Goal: Task Accomplishment & Management: Complete application form

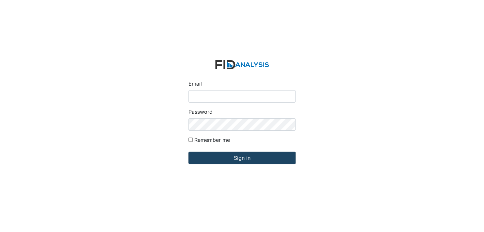
type input "[EMAIL_ADDRESS][DOMAIN_NAME]"
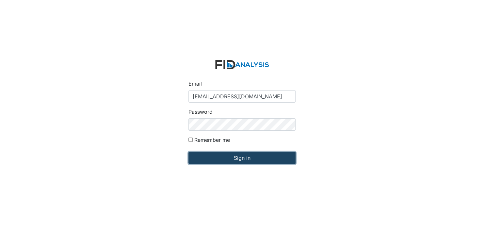
click at [257, 158] on input "Sign in" at bounding box center [241, 157] width 107 height 12
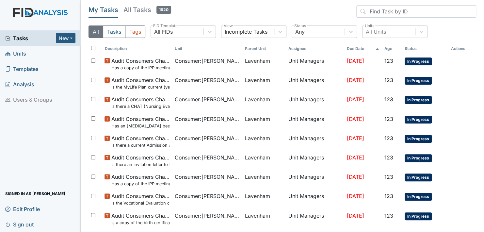
click at [21, 53] on span "Units" at bounding box center [15, 53] width 21 height 10
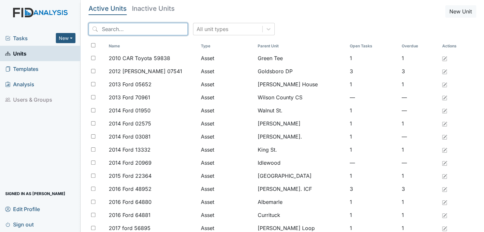
click at [158, 25] on input "search" at bounding box center [137, 29] width 99 height 12
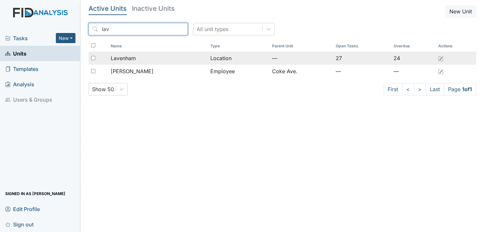
type input "lav"
click at [124, 57] on span "Lavenham" at bounding box center [123, 58] width 25 height 8
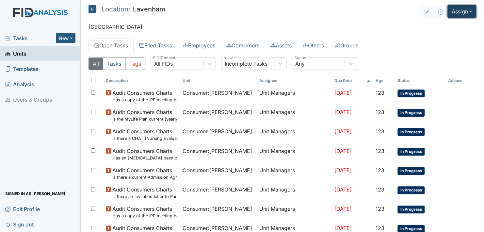
click at [464, 11] on button "Assign" at bounding box center [461, 11] width 29 height 12
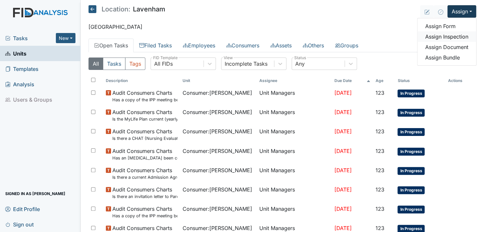
click at [447, 36] on link "Assign Inspection" at bounding box center [446, 36] width 59 height 10
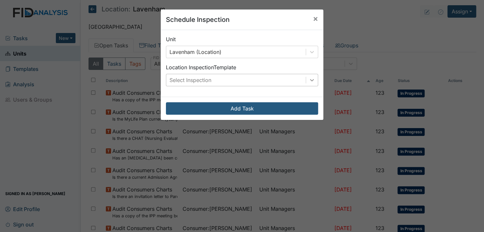
click at [309, 79] on icon at bounding box center [311, 80] width 7 height 7
click at [313, 18] on span "×" at bounding box center [315, 18] width 5 height 9
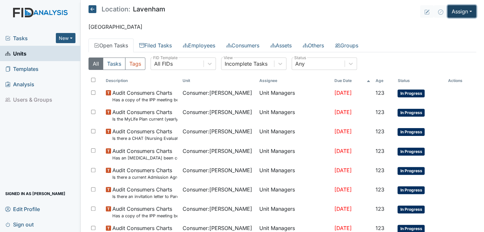
drag, startPoint x: 464, startPoint y: 11, endPoint x: 462, endPoint y: 16, distance: 5.6
click at [464, 11] on button "Assign" at bounding box center [461, 11] width 29 height 12
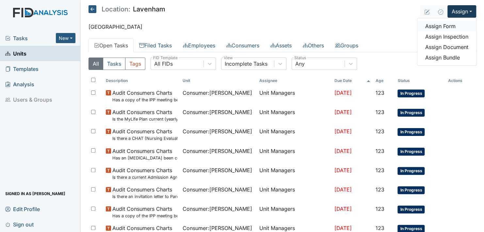
click at [438, 25] on link "Assign Form" at bounding box center [446, 26] width 59 height 10
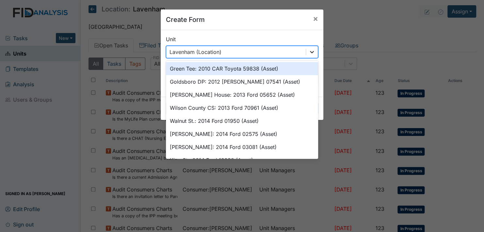
click at [310, 50] on icon at bounding box center [311, 52] width 7 height 7
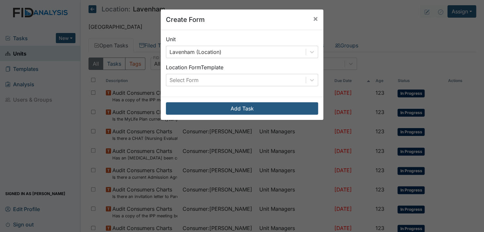
click at [406, 23] on div "Create Form × Unit Lavenham (Location) Location Form Template Select Form Add T…" at bounding box center [242, 116] width 484 height 232
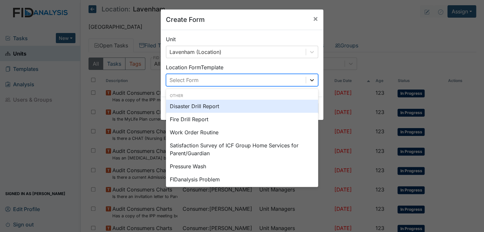
click at [309, 79] on icon at bounding box center [311, 80] width 7 height 7
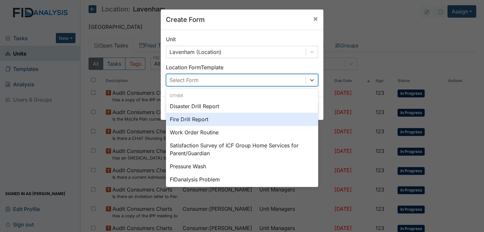
click at [188, 118] on div "Fire Drill Report" at bounding box center [242, 119] width 152 height 13
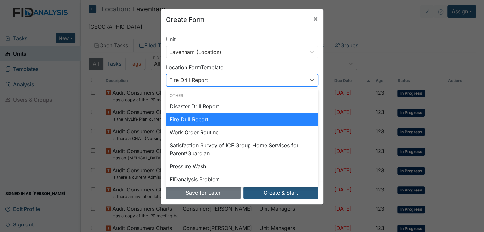
click at [207, 78] on div "Fire Drill Report" at bounding box center [235, 80] width 139 height 12
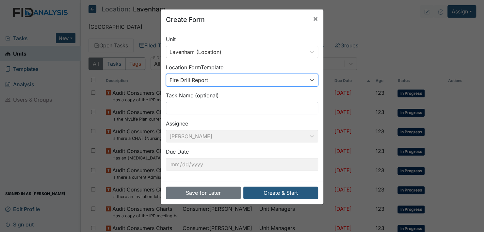
click at [207, 78] on div "Fire Drill Report" at bounding box center [235, 80] width 139 height 12
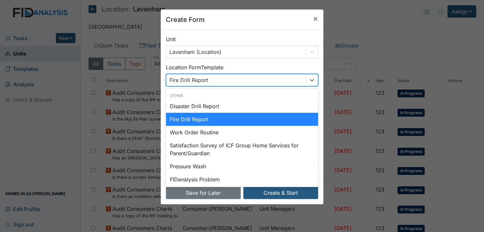
click at [207, 78] on div "Fire Drill Report" at bounding box center [235, 80] width 139 height 12
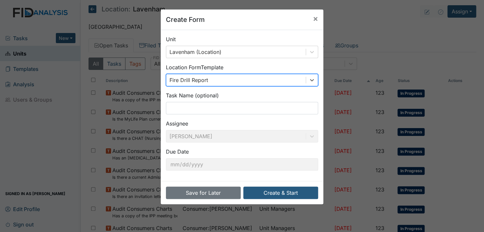
click at [207, 78] on div "Fire Drill Report" at bounding box center [235, 80] width 139 height 12
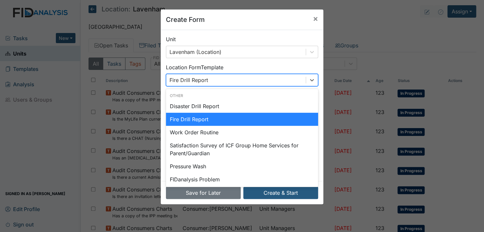
click at [207, 78] on div "Fire Drill Report" at bounding box center [235, 80] width 139 height 12
click at [207, 118] on div "Fire Drill Report" at bounding box center [242, 119] width 152 height 13
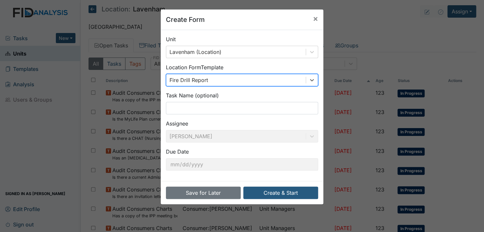
click at [205, 77] on div "Fire Drill Report" at bounding box center [235, 80] width 139 height 12
click at [310, 80] on icon at bounding box center [312, 80] width 4 height 2
click at [229, 78] on div "Fire Drill Report" at bounding box center [235, 80] width 139 height 12
click at [207, 79] on div "Fire Drill Report" at bounding box center [235, 80] width 139 height 12
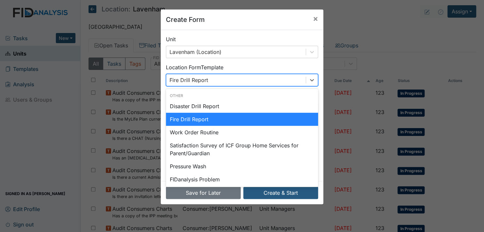
click at [207, 78] on div "Fire Drill Report" at bounding box center [235, 80] width 139 height 12
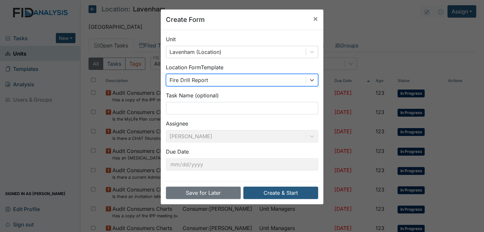
click at [206, 78] on div "Fire Drill Report" at bounding box center [235, 80] width 139 height 12
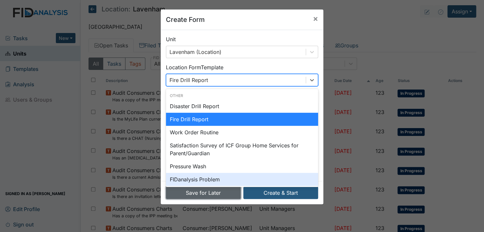
click at [197, 190] on button "Save for Later" at bounding box center [203, 192] width 75 height 12
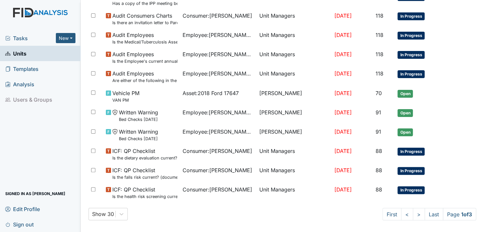
scroll to position [467, 0]
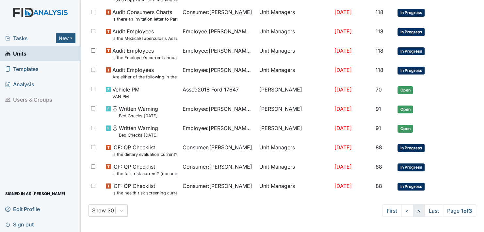
click at [412, 209] on link ">" at bounding box center [418, 210] width 12 height 12
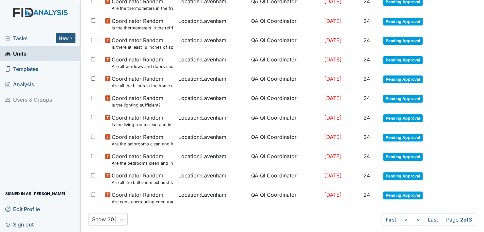
scroll to position [432, 0]
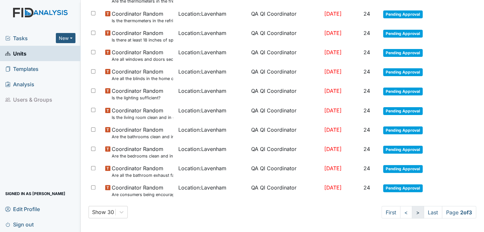
click at [411, 209] on link ">" at bounding box center [417, 212] width 12 height 12
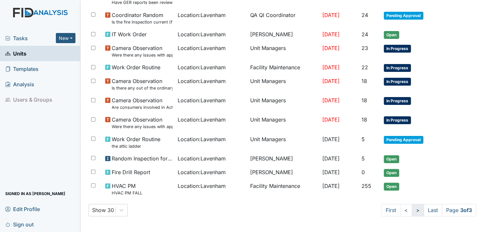
scroll to position [134, 0]
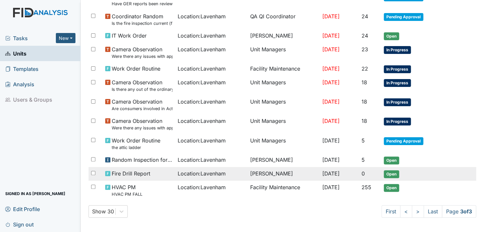
click at [390, 173] on span "Open" at bounding box center [390, 174] width 15 height 8
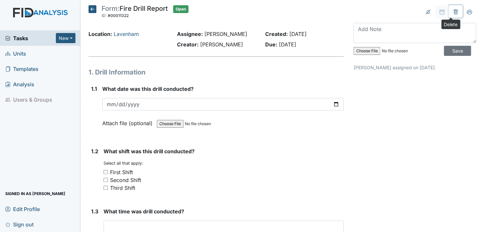
click at [453, 11] on icon at bounding box center [455, 11] width 5 height 5
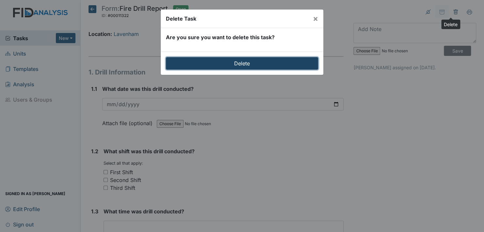
click at [242, 61] on input "Delete" at bounding box center [242, 63] width 152 height 12
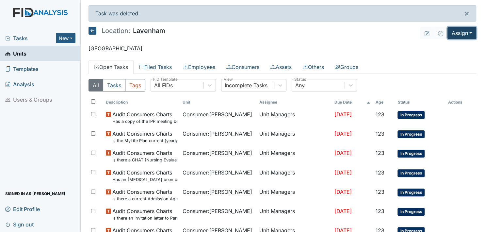
click at [466, 31] on button "Assign" at bounding box center [461, 33] width 29 height 12
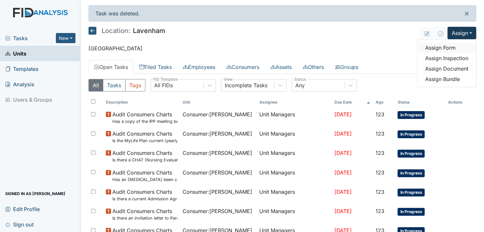
click at [439, 46] on link "Assign Form" at bounding box center [446, 47] width 59 height 10
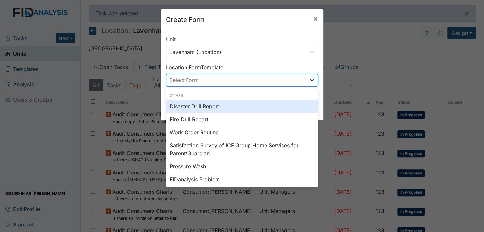
click at [308, 79] on icon at bounding box center [311, 80] width 7 height 7
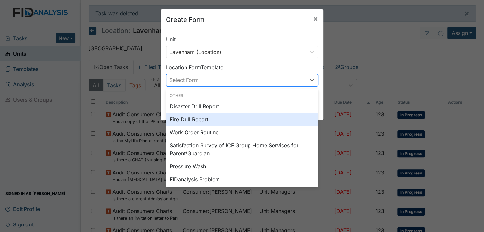
click at [194, 118] on div "Fire Drill Report" at bounding box center [242, 119] width 152 height 13
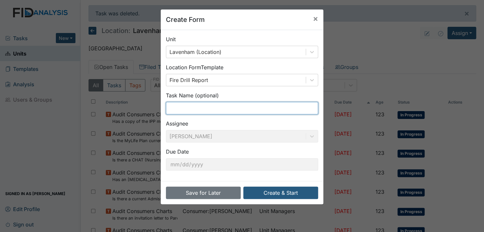
click at [175, 107] on input "text" at bounding box center [242, 108] width 152 height 12
click at [210, 107] on input "3rd shift disaster drill" at bounding box center [242, 108] width 152 height 12
type input "3rd shift fire drill"
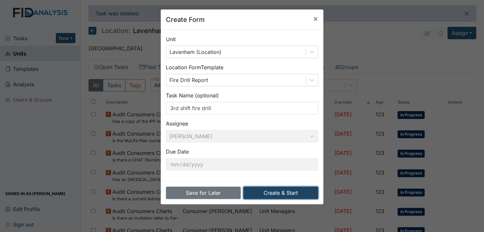
click at [276, 190] on button "Create & Start" at bounding box center [280, 192] width 75 height 12
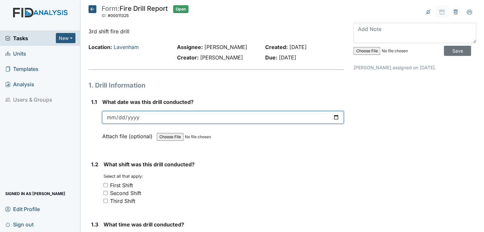
click at [332, 116] on input "date" at bounding box center [222, 117] width 241 height 12
type input "2025-09-21"
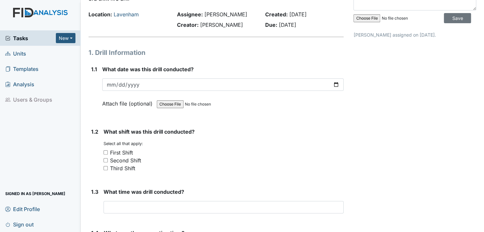
click at [105, 168] on input "Third Shift" at bounding box center [105, 168] width 4 height 4
checkbox input "true"
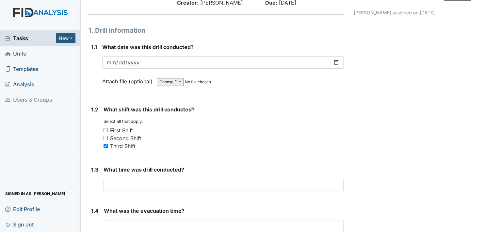
scroll to position [65, 0]
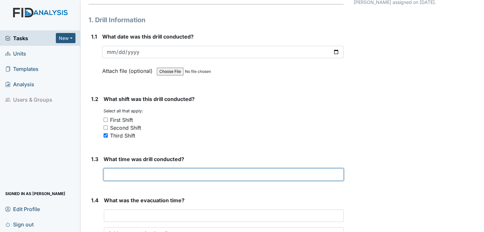
click at [106, 173] on input "text" at bounding box center [223, 174] width 240 height 12
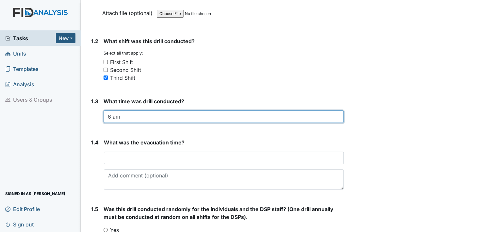
scroll to position [131, 0]
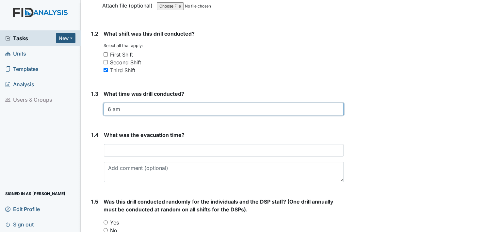
type input "6 am"
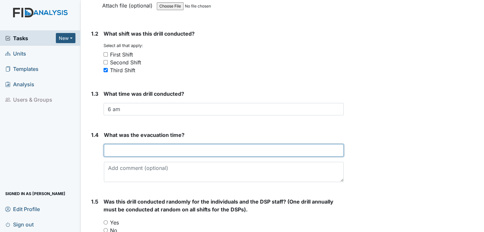
click at [110, 149] on input "text" at bounding box center [224, 150] width 240 height 12
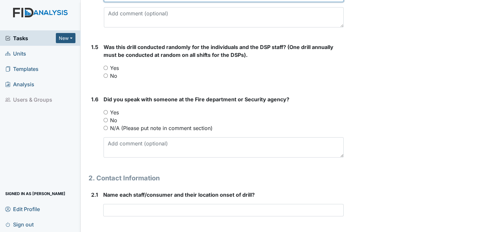
scroll to position [294, 0]
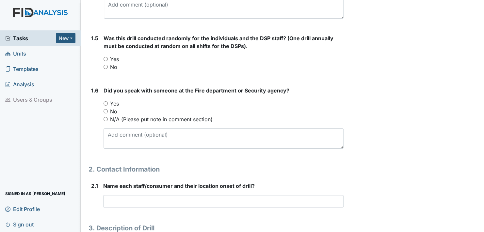
type input "3 minutes"
click at [106, 110] on input "No" at bounding box center [105, 111] width 4 height 4
radio input "true"
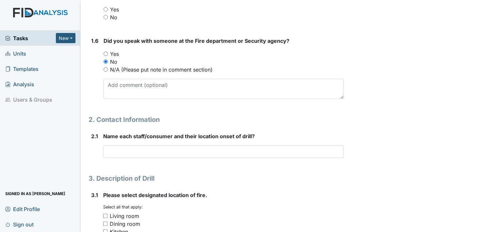
scroll to position [359, 0]
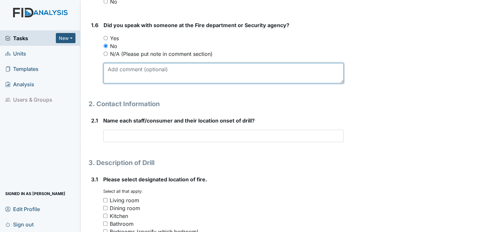
click at [112, 76] on textarea at bounding box center [223, 73] width 240 height 20
type textarea "dispatch"
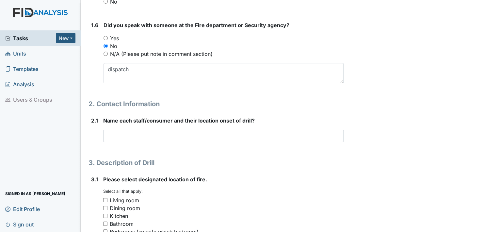
click at [105, 36] on input "Yes" at bounding box center [105, 38] width 4 height 4
radio input "true"
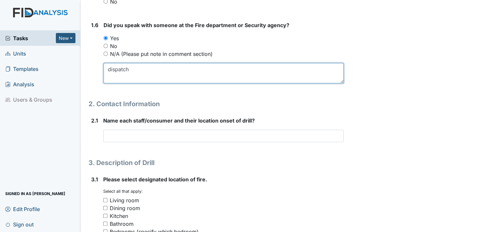
click at [132, 68] on textarea "dispatch" at bounding box center [223, 73] width 240 height 20
click at [174, 68] on textarea "dispatch person forgot the" at bounding box center [223, 73] width 240 height 20
type textarea "dispatch person forgot the name"
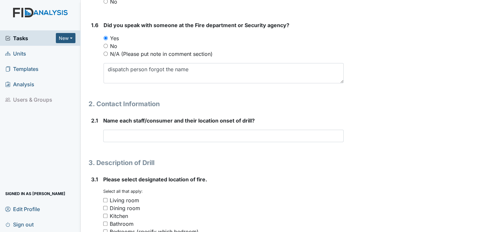
click at [177, 91] on div "1. Drill Information 1.1 What date was this drill conducted? 2025-09-21 Attach …" at bounding box center [215, 218] width 255 height 994
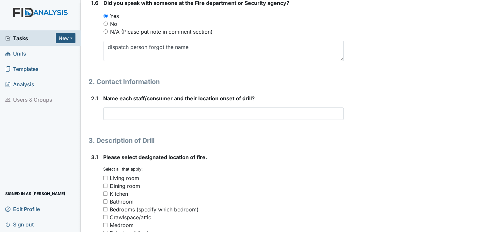
scroll to position [392, 0]
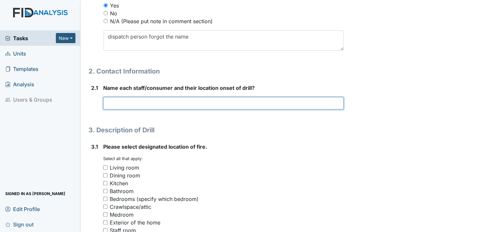
click at [108, 102] on input "text" at bounding box center [223, 103] width 240 height 12
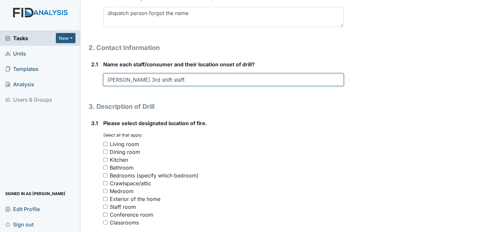
scroll to position [457, 0]
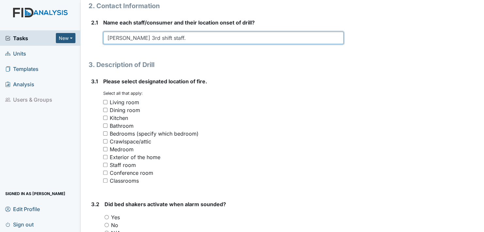
type input "Natash Barfield 3rd shift staff."
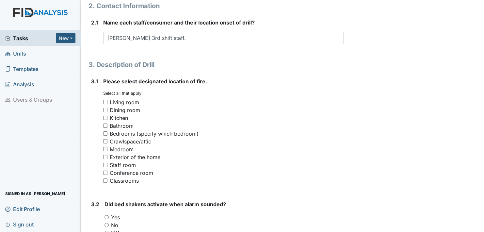
click at [105, 101] on input "Living room" at bounding box center [105, 102] width 4 height 4
checkbox input "true"
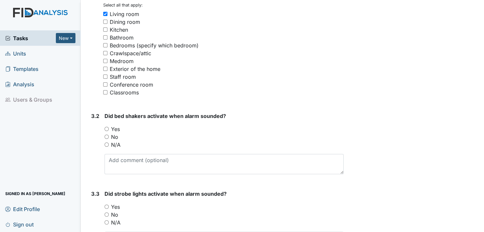
scroll to position [587, 0]
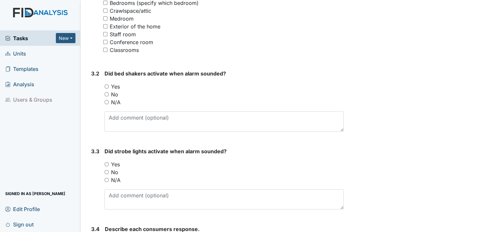
click at [105, 101] on input "N/A" at bounding box center [106, 102] width 4 height 4
radio input "true"
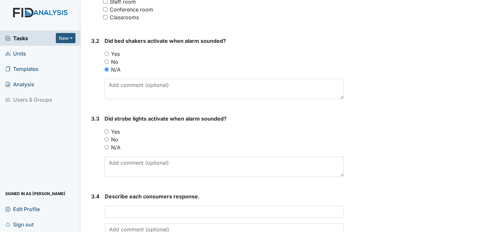
click at [107, 130] on input "Yes" at bounding box center [106, 131] width 4 height 4
radio input "true"
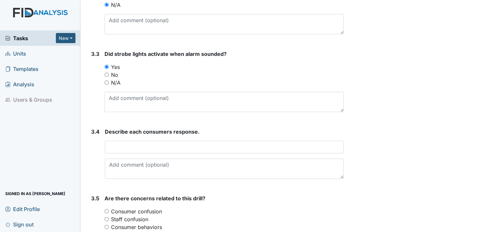
scroll to position [685, 0]
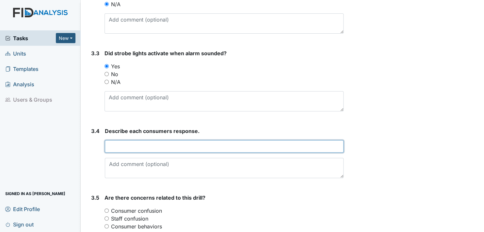
click at [105, 146] on input "text" at bounding box center [224, 146] width 239 height 12
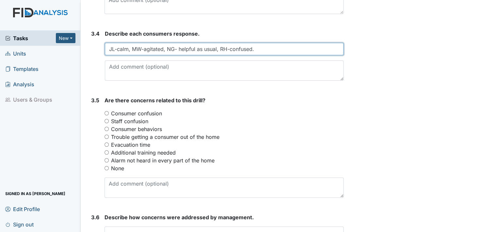
scroll to position [783, 0]
type input "JL-calm, MW-agitated, NG- helpful as usual, RH-confused."
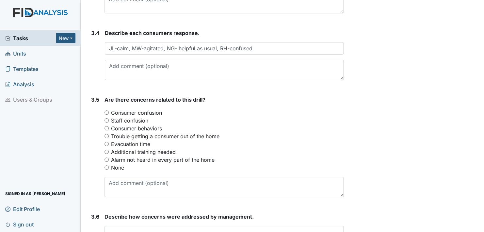
click at [106, 166] on input "None" at bounding box center [106, 167] width 4 height 4
radio input "true"
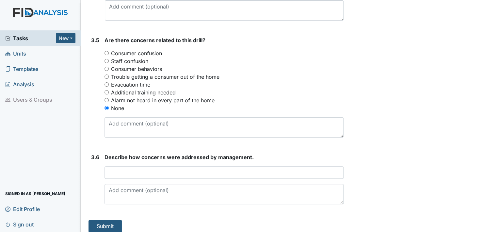
scroll to position [846, 0]
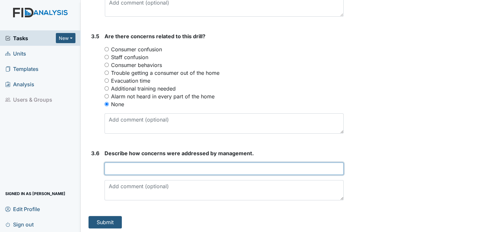
click at [112, 170] on input "text" at bounding box center [223, 168] width 239 height 12
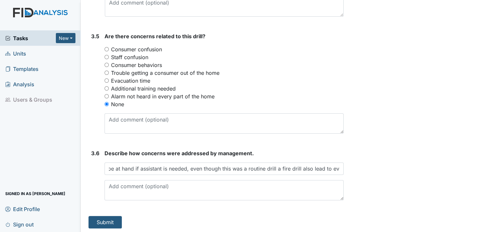
scroll to position [0, 0]
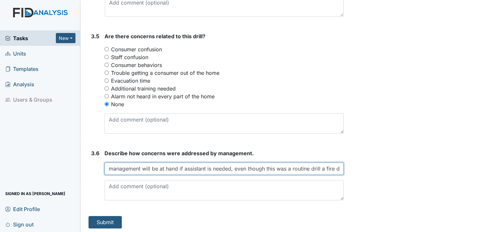
click at [336, 167] on input "management will be at hand if assistant is needed, even though this was a routi…" at bounding box center [223, 168] width 239 height 12
click at [335, 167] on input "management will be at hand if assistant is needed, even though this was a routi…" at bounding box center [223, 168] width 239 height 12
click at [335, 166] on input "management will be at hand if assistant is needed, even though this was a routi…" at bounding box center [223, 168] width 239 height 12
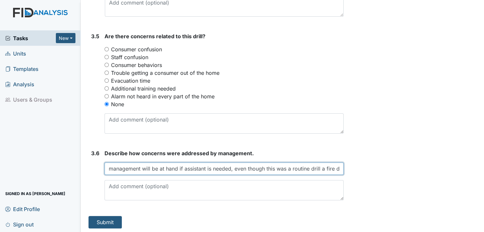
click at [336, 172] on input "management will be at hand if assistant is needed, even though this was a routi…" at bounding box center [223, 168] width 239 height 12
click at [334, 166] on input "management will be at hand if assistant is needed, even though this was a routi…" at bounding box center [223, 168] width 239 height 12
type input "management will be at hand if assistant is needed, even though this was a routi…"
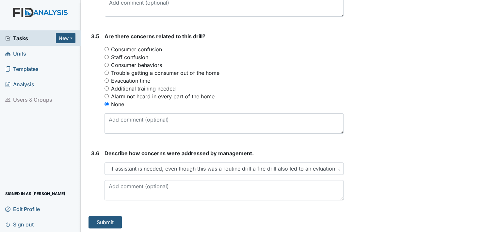
scroll to position [0, 0]
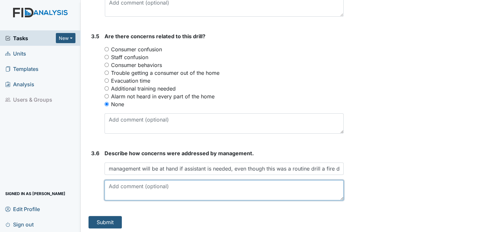
click at [109, 193] on textarea at bounding box center [223, 190] width 239 height 20
click at [222, 184] on textarea "the staff recorded in the event of an evlvation" at bounding box center [223, 190] width 239 height 20
click at [227, 185] on textarea "the staff recorded in the event of an evacuation." at bounding box center [223, 190] width 239 height 20
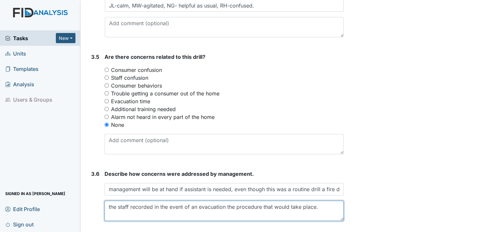
scroll to position [846, 0]
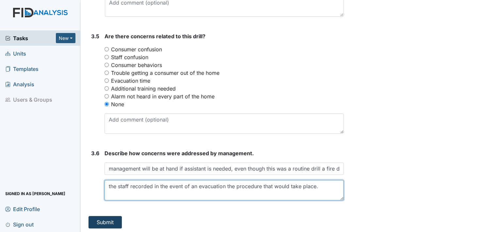
type textarea "the staff recorded in the event of an evacuation the procedure that would take …"
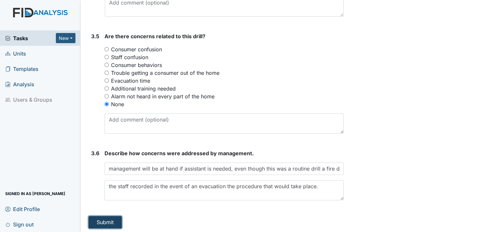
click at [105, 220] on button "Submit" at bounding box center [104, 222] width 33 height 12
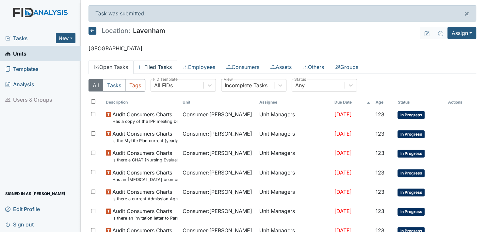
click at [160, 65] on link "Filed Tasks" at bounding box center [155, 67] width 44 height 14
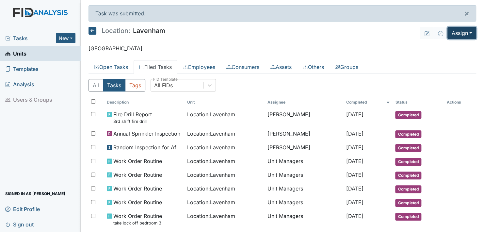
click at [465, 31] on button "Assign" at bounding box center [461, 33] width 29 height 12
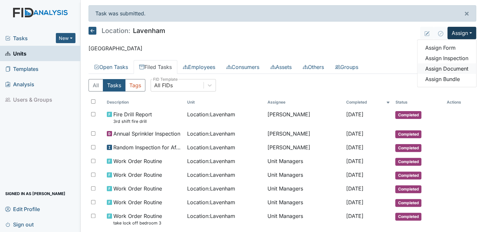
click at [430, 68] on link "Assign Document" at bounding box center [446, 68] width 59 height 10
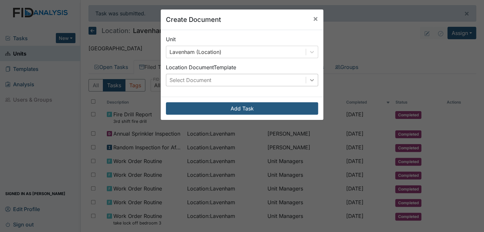
click at [309, 78] on icon at bounding box center [311, 80] width 7 height 7
click at [313, 19] on span "×" at bounding box center [315, 18] width 5 height 9
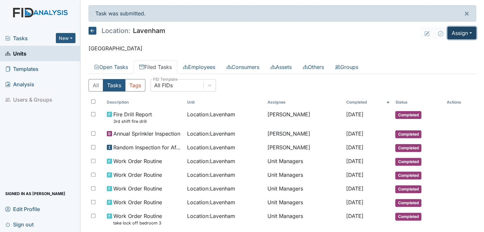
click at [465, 33] on button "Assign" at bounding box center [461, 33] width 29 height 12
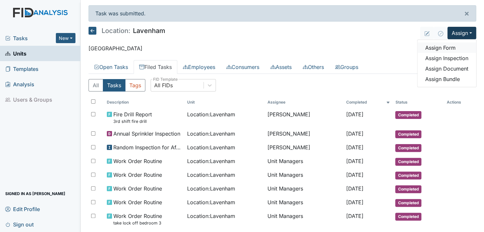
click at [439, 48] on link "Assign Form" at bounding box center [446, 47] width 59 height 10
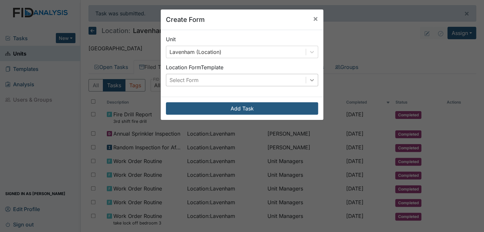
click at [310, 80] on icon at bounding box center [312, 80] width 4 height 2
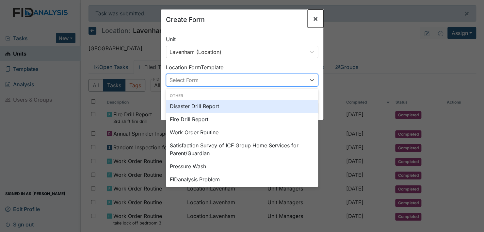
click at [313, 18] on span "×" at bounding box center [315, 18] width 5 height 9
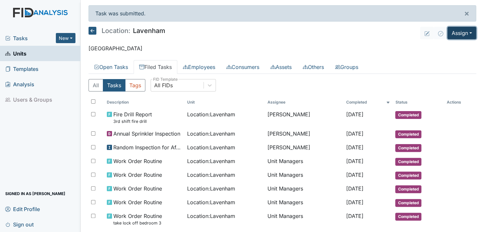
click at [465, 32] on button "Assign" at bounding box center [461, 33] width 29 height 12
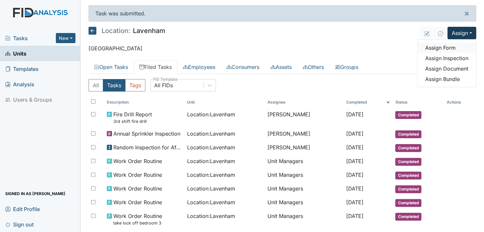
click at [442, 47] on link "Assign Form" at bounding box center [446, 47] width 59 height 10
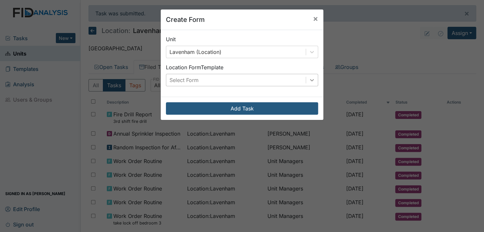
click at [309, 79] on icon at bounding box center [311, 80] width 7 height 7
click at [313, 17] on span "×" at bounding box center [315, 18] width 5 height 9
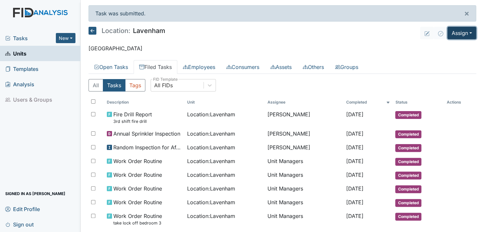
click at [467, 30] on button "Assign" at bounding box center [461, 33] width 29 height 12
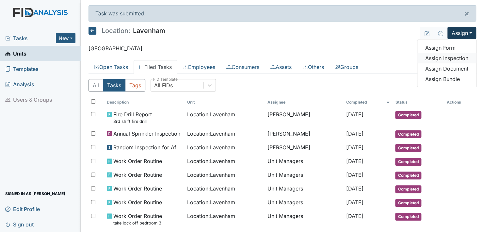
click at [447, 57] on link "Assign Inspection" at bounding box center [446, 58] width 59 height 10
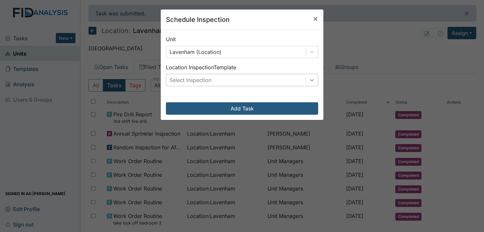
click at [308, 78] on icon at bounding box center [311, 80] width 7 height 7
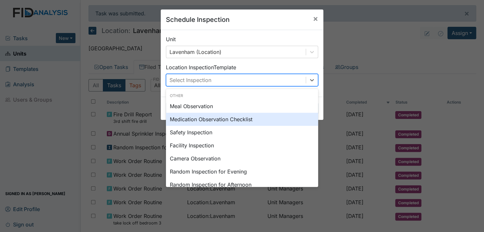
scroll to position [33, 0]
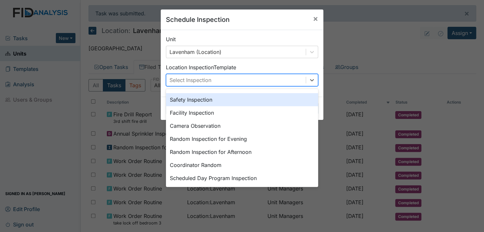
click at [187, 98] on div "Safety Inspection" at bounding box center [242, 99] width 152 height 13
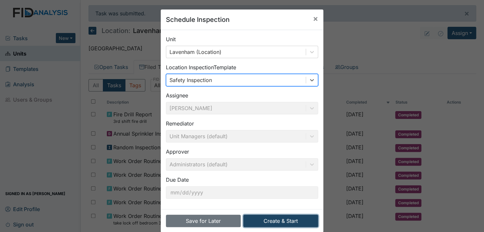
click at [286, 219] on button "Create & Start" at bounding box center [280, 220] width 75 height 12
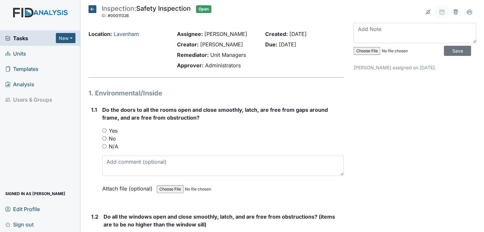
click at [105, 130] on input "Yes" at bounding box center [104, 130] width 4 height 4
radio input "true"
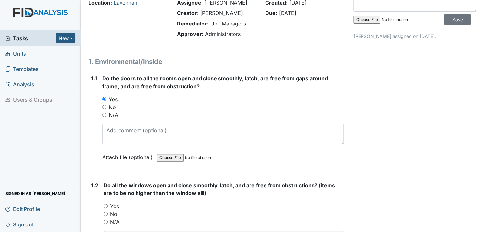
scroll to position [131, 0]
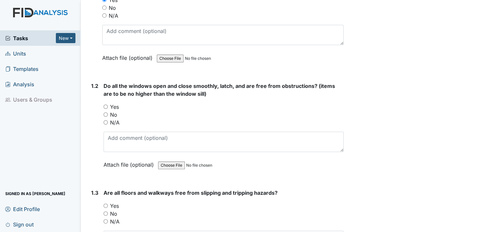
click at [105, 105] on input "Yes" at bounding box center [105, 106] width 4 height 4
radio input "true"
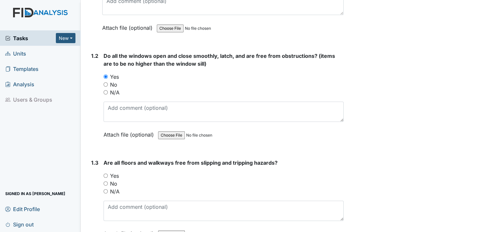
scroll to position [228, 0]
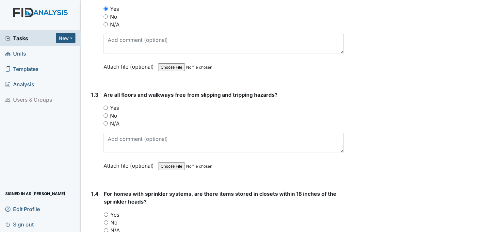
click at [106, 108] on input "Yes" at bounding box center [105, 107] width 4 height 4
radio input "true"
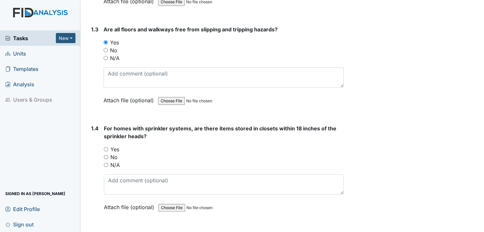
scroll to position [326, 0]
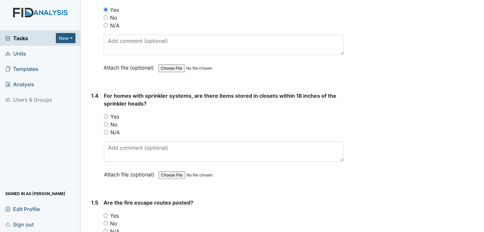
click at [105, 122] on input "No" at bounding box center [106, 124] width 4 height 4
radio input "true"
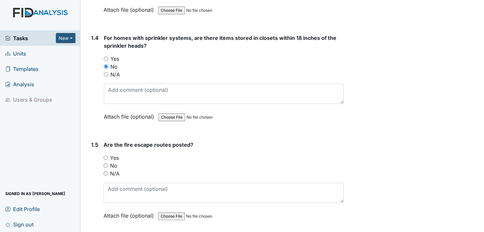
scroll to position [392, 0]
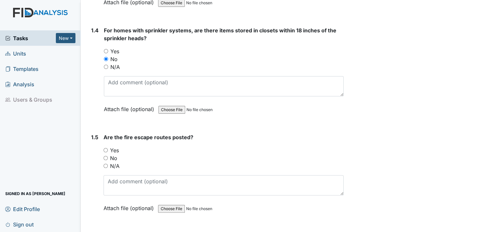
click at [104, 148] on input "Yes" at bounding box center [105, 150] width 4 height 4
radio input "true"
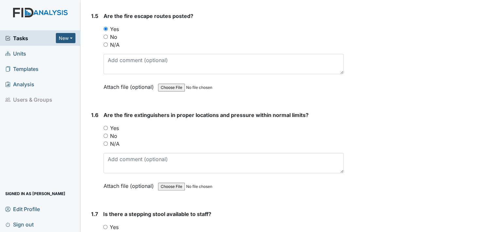
scroll to position [522, 0]
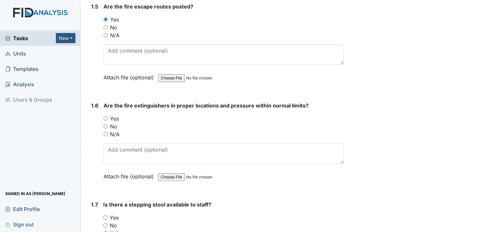
click at [106, 116] on input "Yes" at bounding box center [105, 118] width 4 height 4
radio input "true"
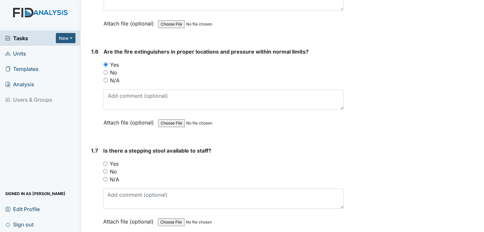
scroll to position [587, 0]
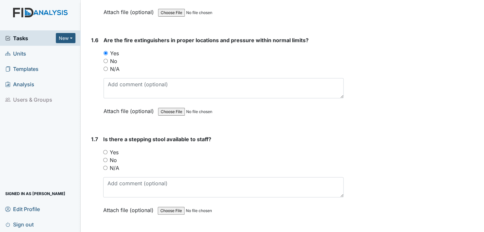
click at [103, 150] on input "Yes" at bounding box center [105, 152] width 4 height 4
radio input "true"
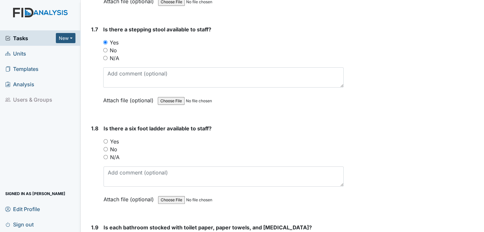
scroll to position [718, 0]
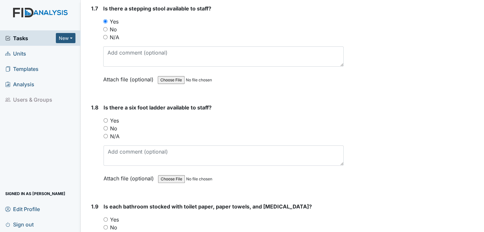
click at [104, 118] on input "Yes" at bounding box center [105, 120] width 4 height 4
radio input "true"
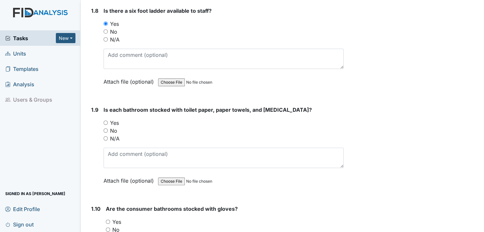
scroll to position [816, 0]
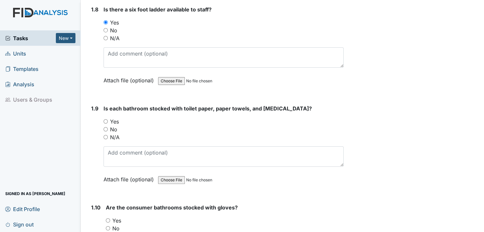
click at [105, 119] on input "Yes" at bounding box center [105, 121] width 4 height 4
radio input "true"
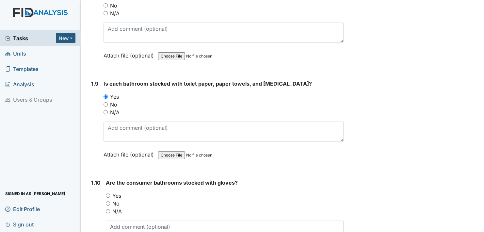
scroll to position [914, 0]
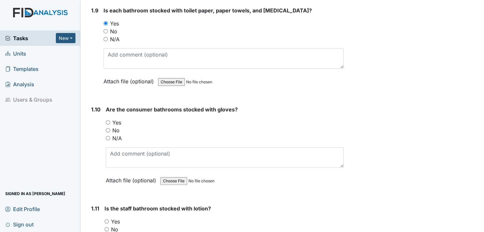
click at [109, 120] on input "Yes" at bounding box center [108, 122] width 4 height 4
radio input "true"
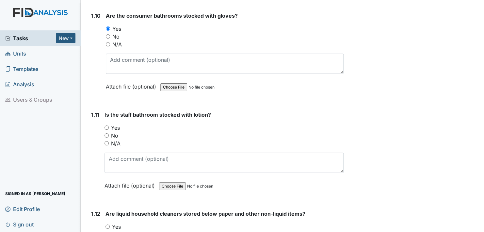
scroll to position [1012, 0]
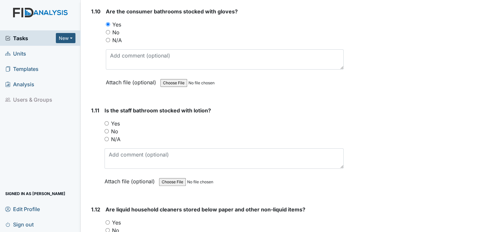
click at [105, 121] on input "Yes" at bounding box center [106, 123] width 4 height 4
radio input "true"
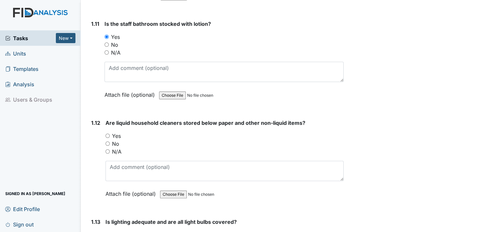
scroll to position [1109, 0]
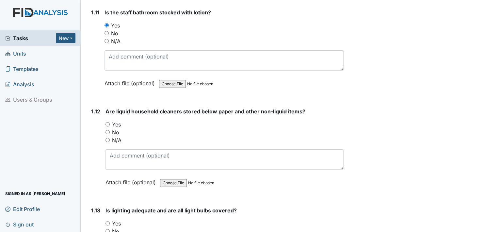
click at [108, 122] on input "Yes" at bounding box center [107, 124] width 4 height 4
radio input "true"
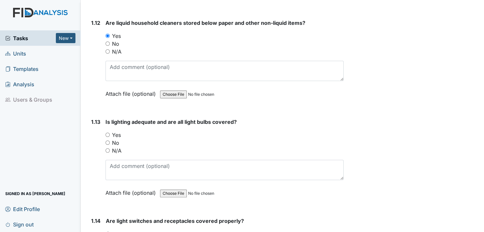
scroll to position [1207, 0]
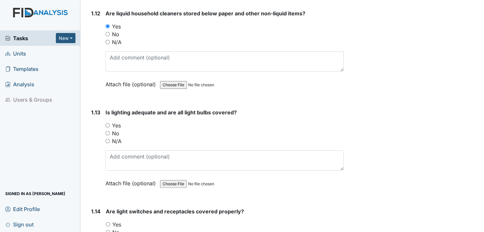
click at [106, 123] on input "Yes" at bounding box center [107, 125] width 4 height 4
radio input "true"
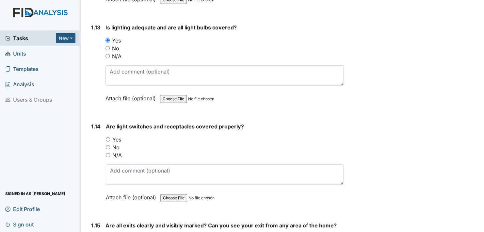
scroll to position [1305, 0]
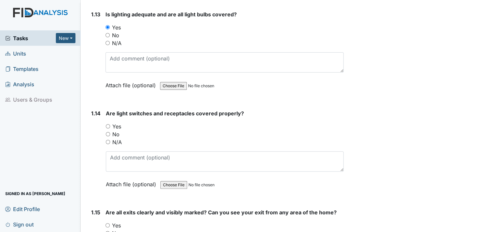
click at [107, 124] on input "Yes" at bounding box center [108, 126] width 4 height 4
radio input "true"
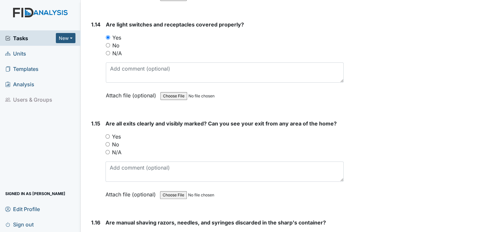
scroll to position [1403, 0]
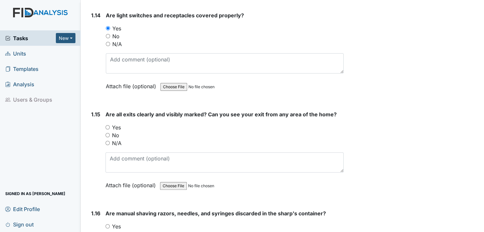
click at [107, 125] on input "Yes" at bounding box center [107, 127] width 4 height 4
radio input "true"
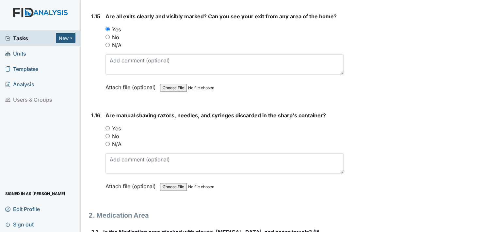
scroll to position [1534, 0]
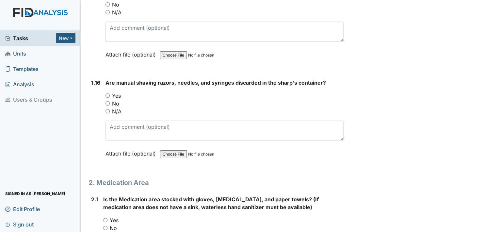
click at [106, 93] on input "Yes" at bounding box center [107, 95] width 4 height 4
radio input "true"
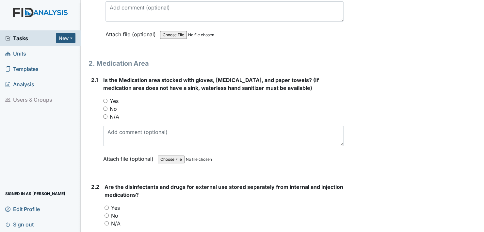
scroll to position [1664, 0]
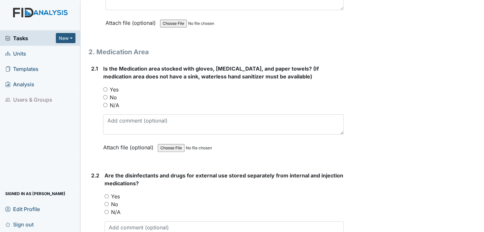
click at [103, 87] on input "Yes" at bounding box center [105, 89] width 4 height 4
radio input "true"
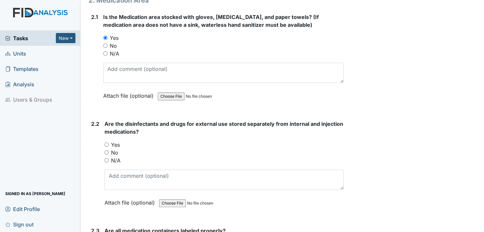
scroll to position [1795, 0]
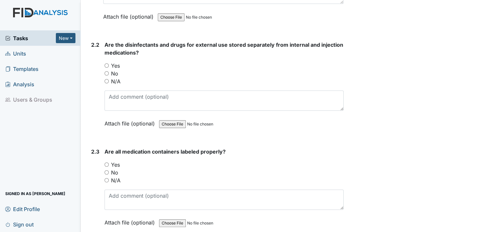
click at [106, 63] on input "Yes" at bounding box center [106, 65] width 4 height 4
radio input "true"
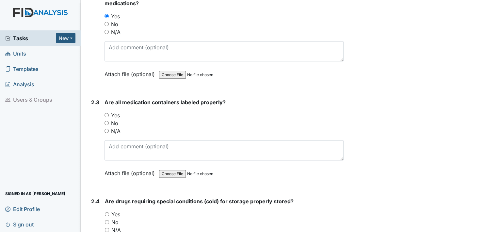
scroll to position [1860, 0]
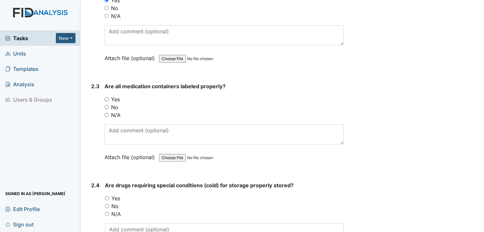
click at [106, 97] on input "Yes" at bounding box center [106, 99] width 4 height 4
radio input "true"
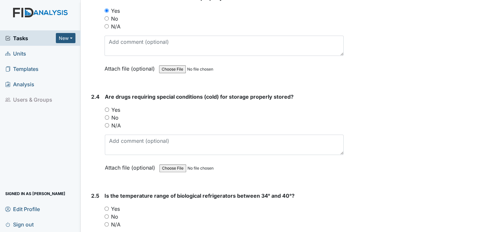
scroll to position [1958, 0]
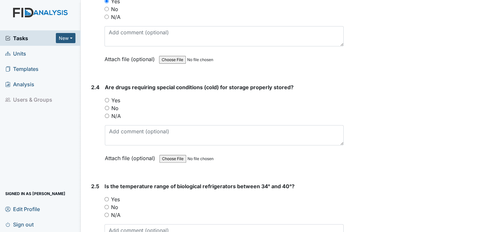
click at [107, 98] on input "Yes" at bounding box center [107, 100] width 4 height 4
radio input "true"
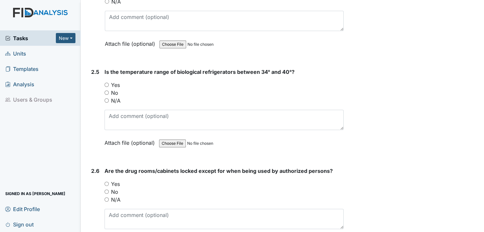
scroll to position [2088, 0]
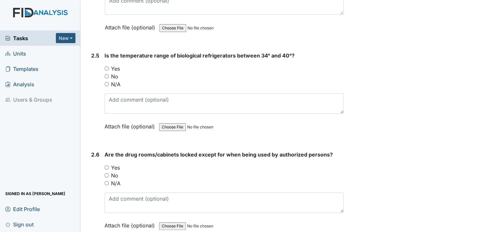
drag, startPoint x: 106, startPoint y: 61, endPoint x: 109, endPoint y: 66, distance: 6.2
click at [107, 66] on input "Yes" at bounding box center [106, 68] width 4 height 4
radio input "true"
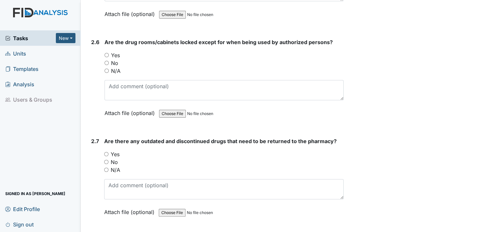
scroll to position [2219, 0]
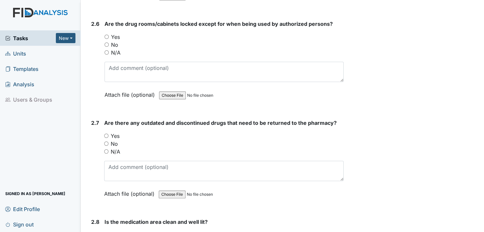
drag, startPoint x: 106, startPoint y: 28, endPoint x: 120, endPoint y: 48, distance: 23.4
click at [106, 35] on input "Yes" at bounding box center [106, 37] width 4 height 4
radio input "true"
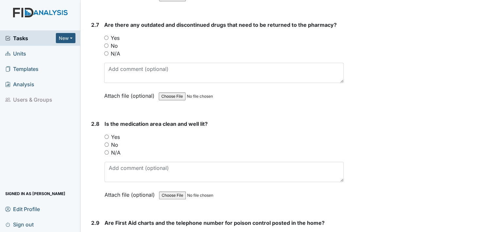
click at [106, 36] on input "Yes" at bounding box center [106, 38] width 4 height 4
radio input "true"
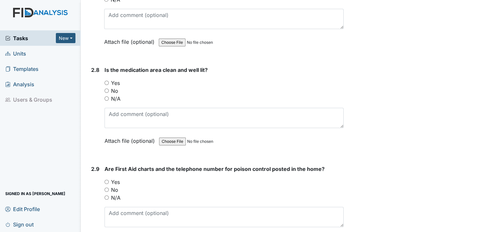
scroll to position [2382, 0]
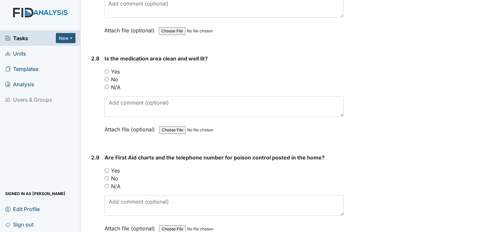
click at [107, 69] on input "Yes" at bounding box center [106, 71] width 4 height 4
radio input "true"
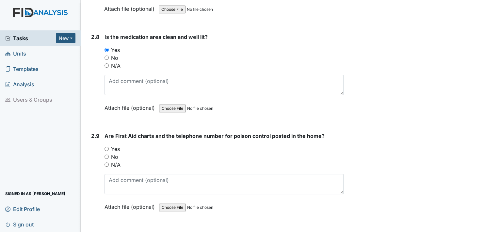
scroll to position [2447, 0]
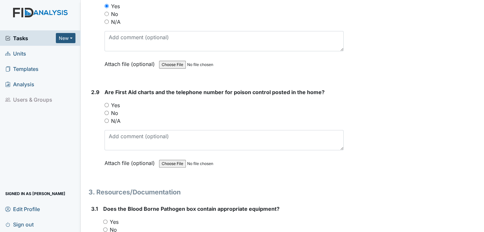
click at [106, 103] on input "Yes" at bounding box center [106, 105] width 4 height 4
radio input "true"
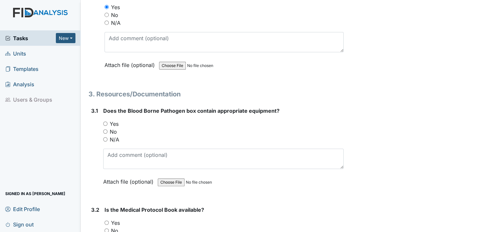
scroll to position [2578, 0]
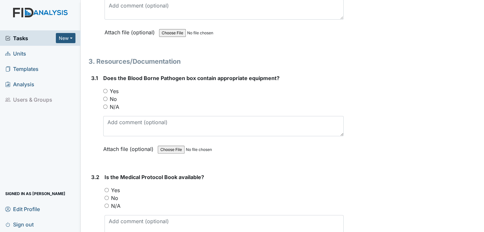
click at [104, 89] on input "Yes" at bounding box center [105, 91] width 4 height 4
radio input "true"
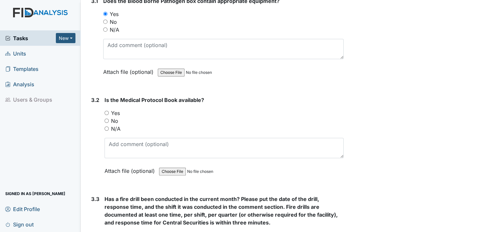
scroll to position [2676, 0]
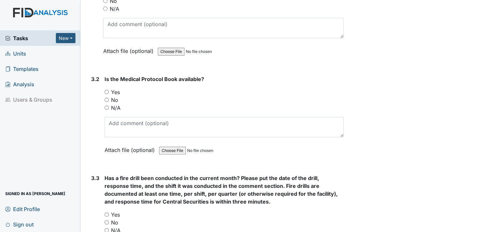
click at [107, 90] on input "Yes" at bounding box center [106, 92] width 4 height 4
radio input "true"
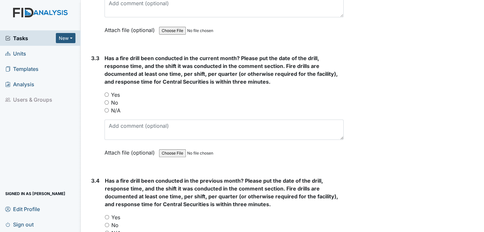
scroll to position [2806, 0]
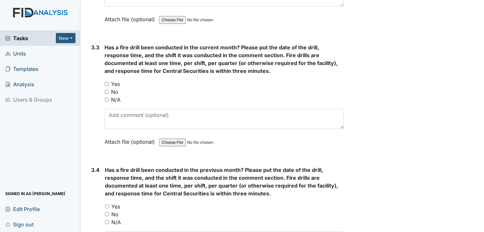
click at [106, 82] on input "Yes" at bounding box center [106, 84] width 4 height 4
radio input "true"
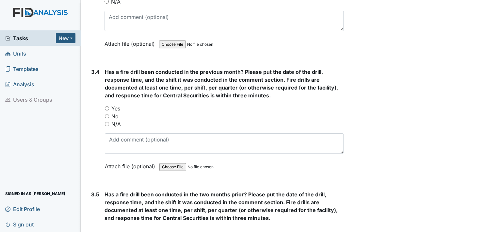
click at [107, 106] on input "Yes" at bounding box center [107, 108] width 4 height 4
radio input "true"
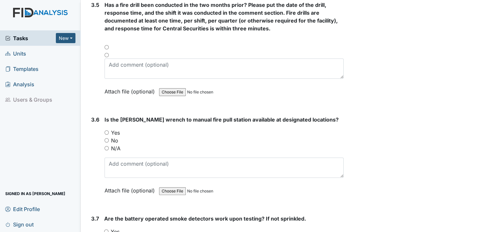
scroll to position [3100, 0]
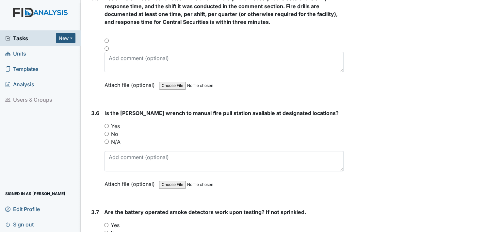
click at [105, 124] on input "Yes" at bounding box center [106, 126] width 4 height 4
radio input "true"
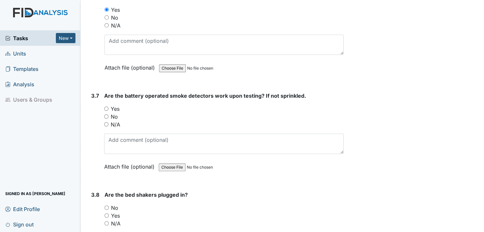
scroll to position [3230, 0]
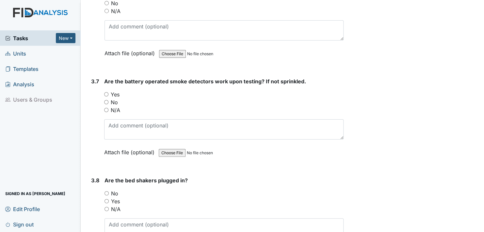
click at [106, 92] on input "Yes" at bounding box center [106, 94] width 4 height 4
radio input "true"
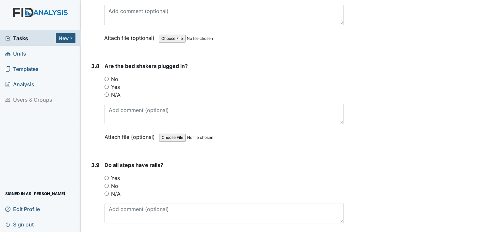
scroll to position [3361, 0]
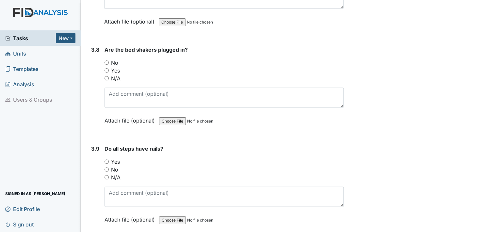
click at [106, 60] on input "No" at bounding box center [106, 62] width 4 height 4
radio input "true"
click at [106, 159] on input "Yes" at bounding box center [106, 161] width 4 height 4
radio input "true"
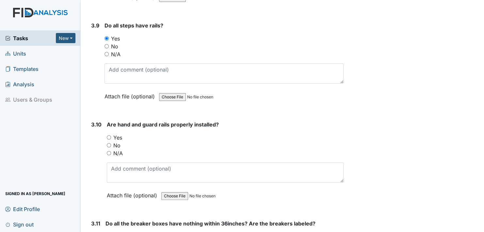
scroll to position [3491, 0]
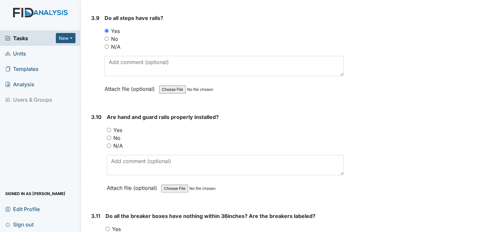
click at [109, 128] on input "Yes" at bounding box center [109, 130] width 4 height 4
radio input "true"
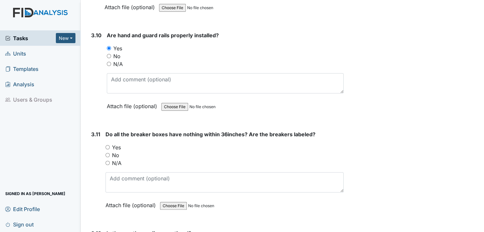
scroll to position [3589, 0]
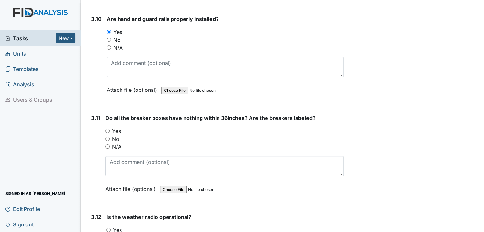
click at [107, 129] on input "Yes" at bounding box center [107, 131] width 4 height 4
radio input "true"
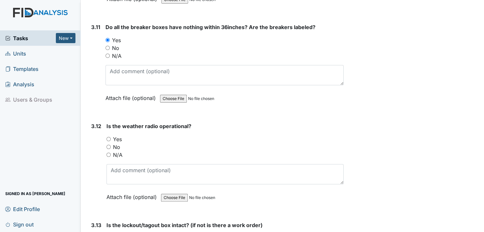
scroll to position [3720, 0]
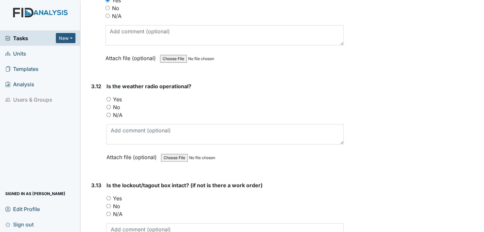
drag, startPoint x: 107, startPoint y: 87, endPoint x: 114, endPoint y: 95, distance: 10.0
click at [108, 97] on input "Yes" at bounding box center [108, 99] width 4 height 4
radio input "true"
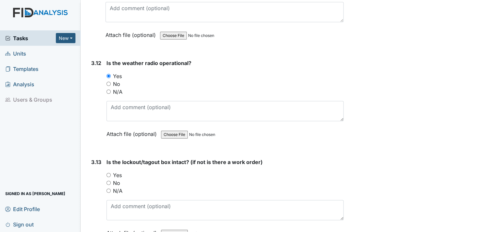
scroll to position [3818, 0]
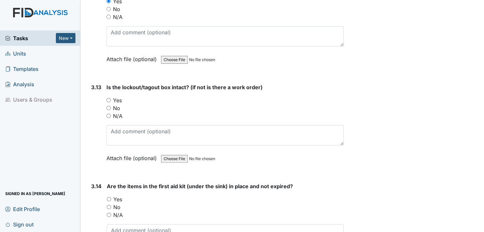
click at [109, 98] on input "Yes" at bounding box center [108, 100] width 4 height 4
radio input "true"
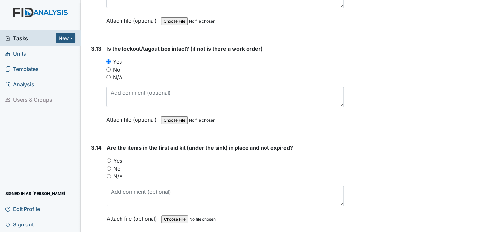
scroll to position [3916, 0]
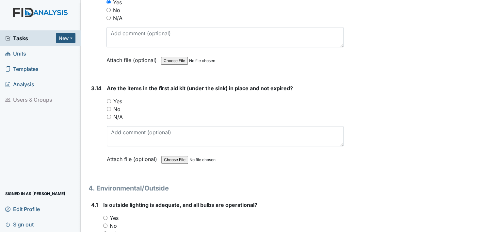
click at [109, 97] on div "Yes" at bounding box center [225, 101] width 237 height 8
click at [107, 99] on input "Yes" at bounding box center [109, 101] width 4 height 4
radio input "true"
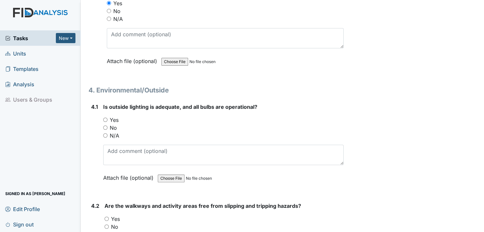
scroll to position [4046, 0]
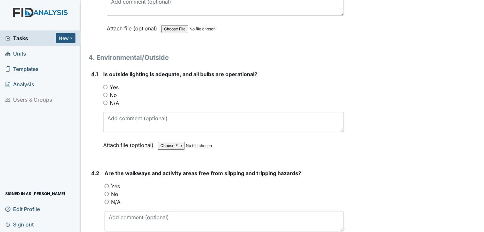
click at [104, 85] on input "Yes" at bounding box center [105, 87] width 4 height 4
radio input "true"
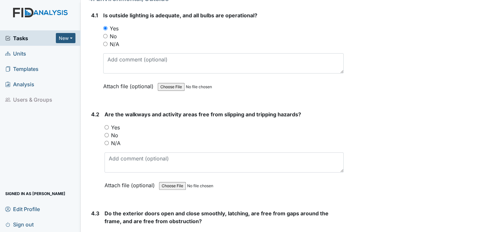
scroll to position [4111, 0]
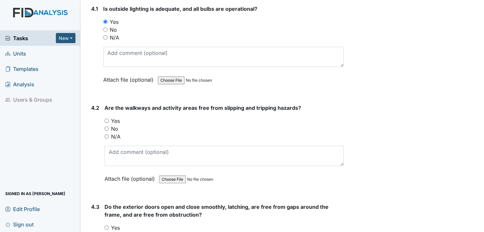
click at [107, 118] on input "Yes" at bounding box center [106, 120] width 4 height 4
radio input "true"
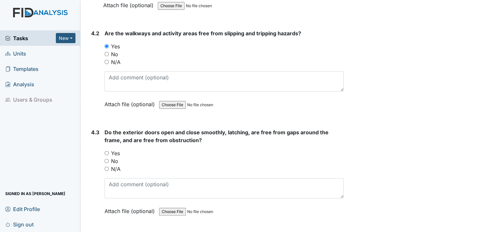
scroll to position [4209, 0]
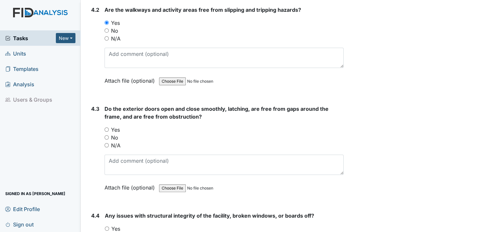
click at [106, 127] on input "Yes" at bounding box center [106, 129] width 4 height 4
radio input "true"
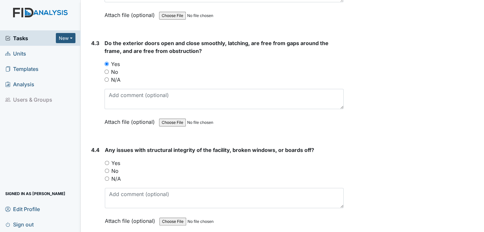
scroll to position [4307, 0]
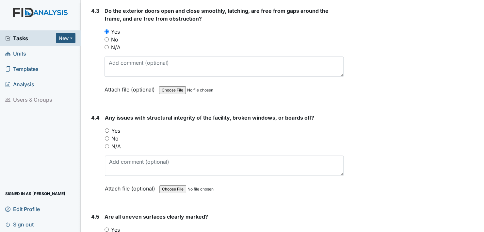
click at [107, 136] on input "No" at bounding box center [107, 138] width 4 height 4
radio input "true"
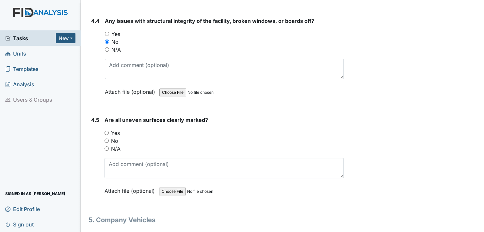
scroll to position [4405, 0]
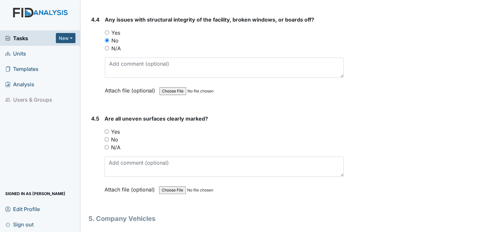
click at [106, 129] on input "Yes" at bounding box center [106, 131] width 4 height 4
radio input "true"
click at [107, 137] on input "No" at bounding box center [106, 139] width 4 height 4
radio input "true"
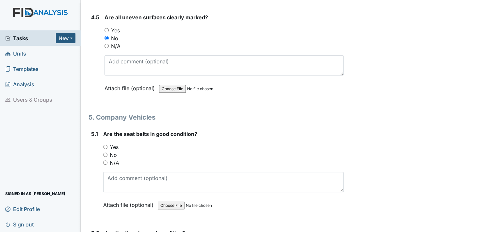
scroll to position [4536, 0]
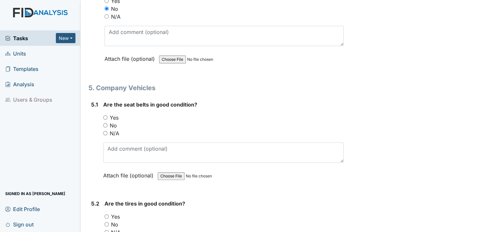
click at [105, 115] on input "Yes" at bounding box center [105, 117] width 4 height 4
radio input "true"
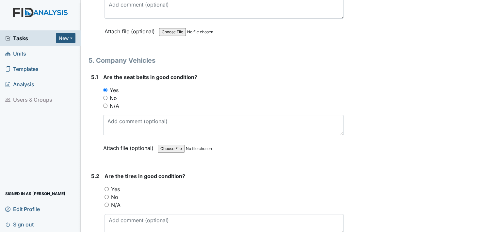
scroll to position [4601, 0]
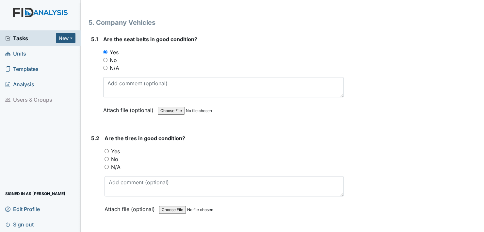
click at [106, 149] on input "Yes" at bounding box center [106, 151] width 4 height 4
radio input "true"
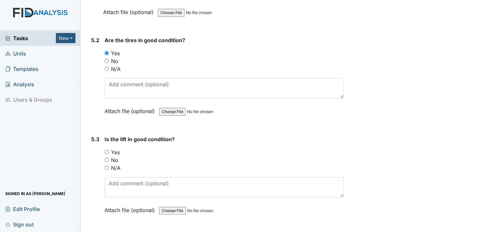
scroll to position [4731, 0]
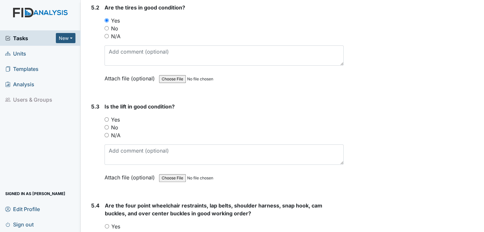
click at [106, 133] on input "N/A" at bounding box center [106, 135] width 4 height 4
radio input "true"
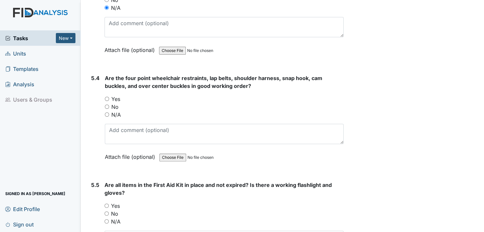
scroll to position [4862, 0]
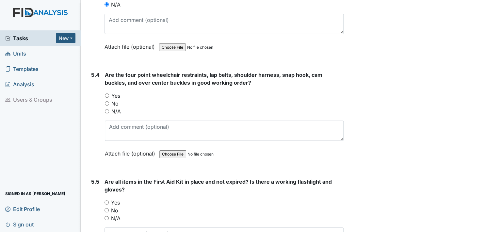
click at [106, 109] on input "N/A" at bounding box center [107, 111] width 4 height 4
radio input "true"
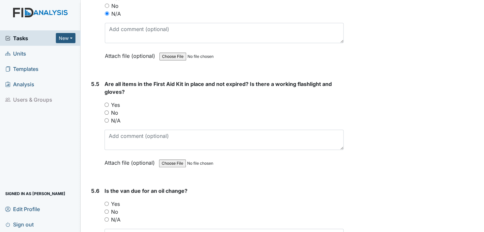
scroll to position [4960, 0]
click at [107, 102] on input "Yes" at bounding box center [106, 104] width 4 height 4
radio input "true"
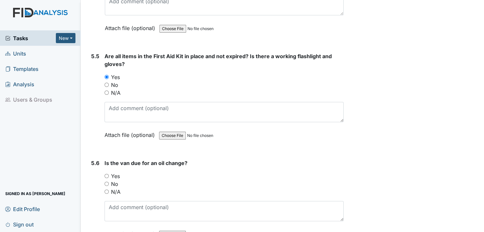
scroll to position [5014, 0]
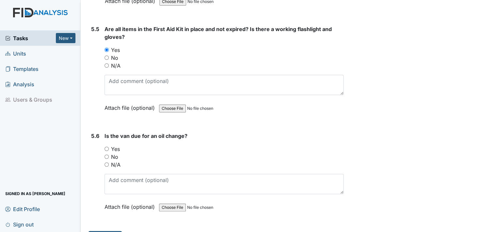
click at [107, 154] on input "No" at bounding box center [106, 156] width 4 height 4
radio input "true"
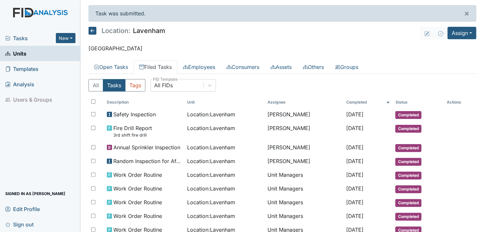
click at [156, 64] on link "Filed Tasks" at bounding box center [155, 67] width 44 height 14
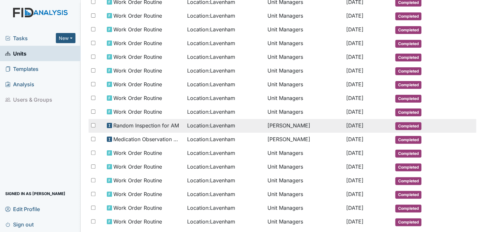
scroll to position [335, 0]
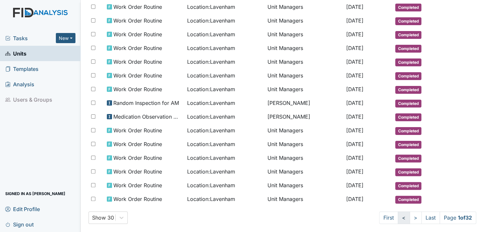
click at [397, 211] on link "<" at bounding box center [403, 217] width 12 height 12
click at [408, 211] on link ">" at bounding box center [414, 217] width 12 height 12
click at [409, 211] on link ">" at bounding box center [415, 217] width 12 height 12
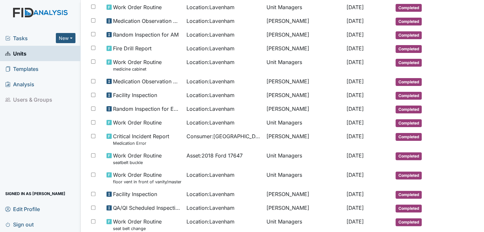
click at [407, 215] on td "Completed" at bounding box center [418, 224] width 51 height 19
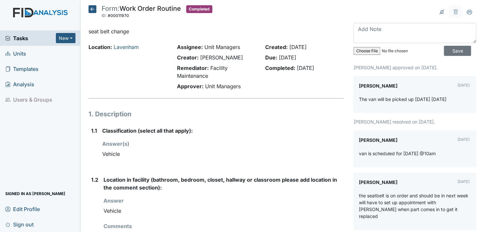
click at [18, 53] on span "Units" at bounding box center [15, 53] width 21 height 10
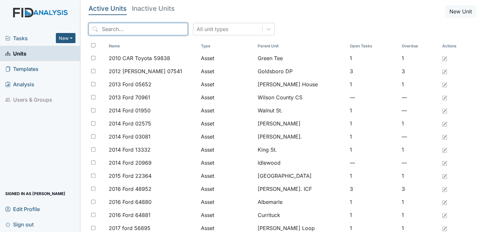
click at [155, 23] on input "search" at bounding box center [137, 29] width 99 height 12
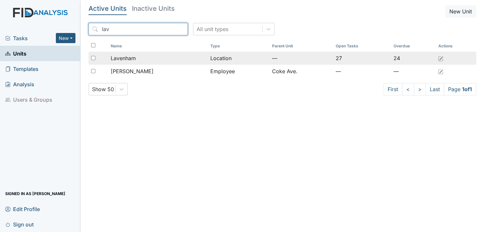
type input "lav"
click at [121, 54] on span "Lavenham" at bounding box center [123, 58] width 25 height 8
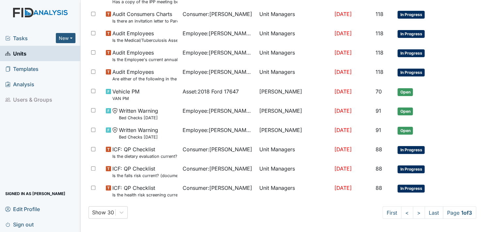
scroll to position [467, 0]
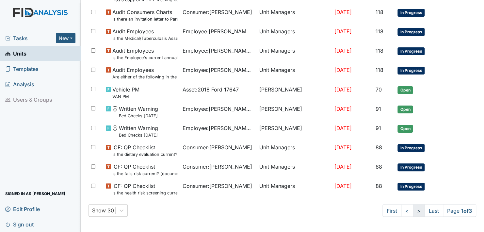
click at [412, 209] on link ">" at bounding box center [418, 210] width 12 height 12
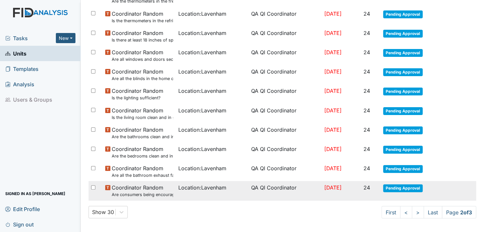
click at [396, 185] on span "Pending Approval" at bounding box center [402, 188] width 39 height 8
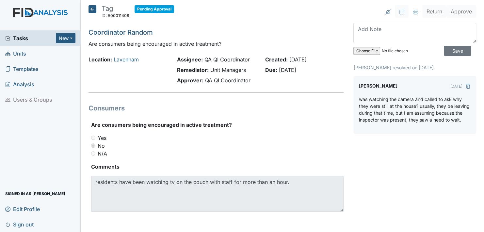
click at [91, 6] on icon at bounding box center [92, 9] width 8 height 8
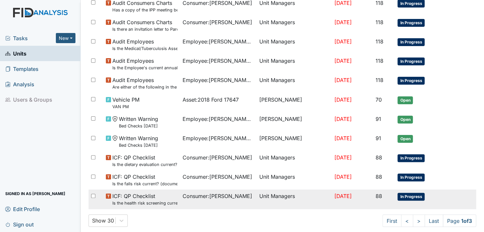
drag, startPoint x: 104, startPoint y: 171, endPoint x: 104, endPoint y: 188, distance: 16.3
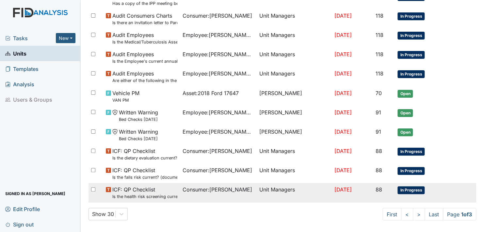
scroll to position [467, 0]
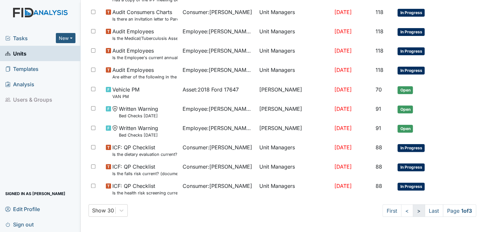
click at [412, 209] on link ">" at bounding box center [418, 210] width 12 height 12
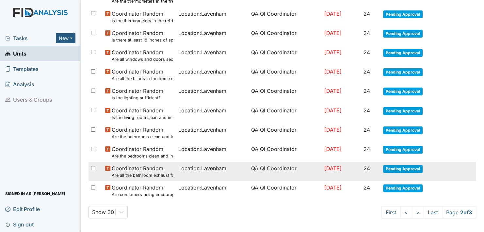
click at [398, 167] on span "Pending Approval" at bounding box center [402, 169] width 39 height 8
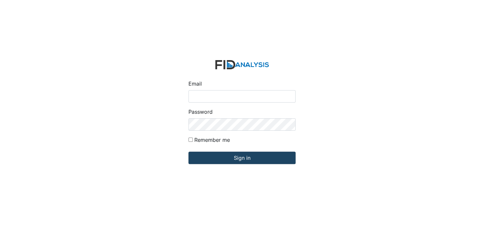
type input "[EMAIL_ADDRESS][DOMAIN_NAME]"
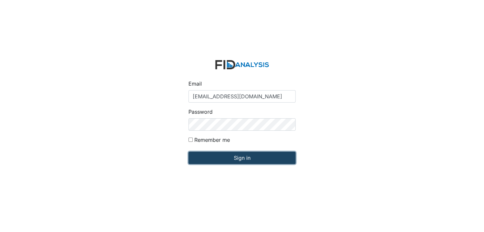
click at [240, 158] on input "Sign in" at bounding box center [241, 157] width 107 height 12
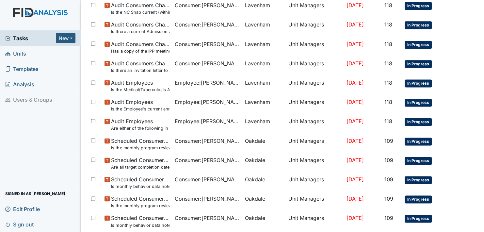
scroll to position [430, 0]
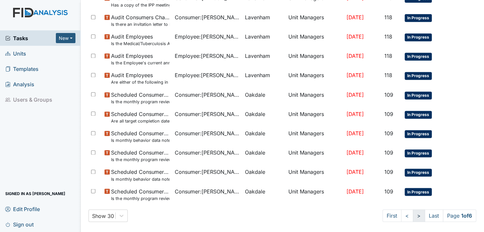
click at [412, 215] on link ">" at bounding box center [418, 215] width 12 height 12
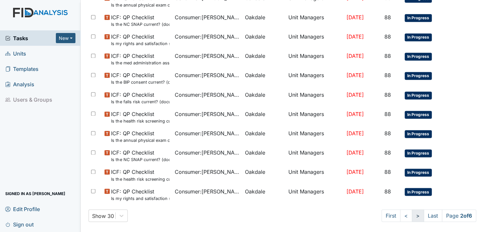
click at [411, 215] on link ">" at bounding box center [417, 215] width 12 height 12
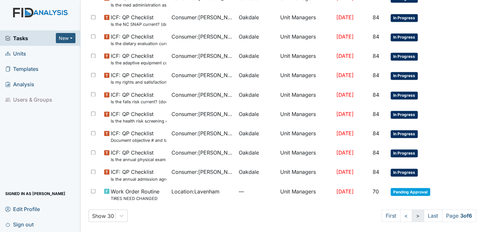
click at [411, 216] on link ">" at bounding box center [417, 215] width 12 height 12
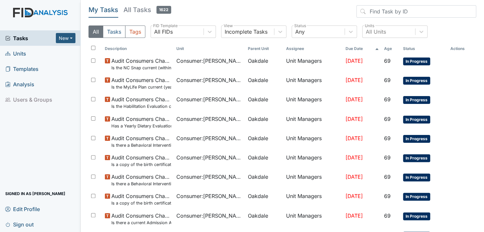
click at [20, 52] on span "Units" at bounding box center [15, 53] width 21 height 10
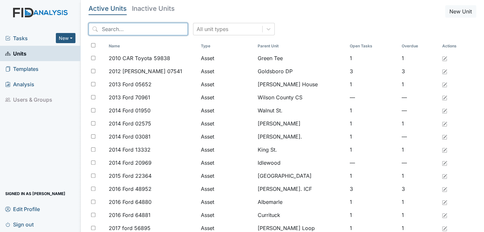
click at [152, 27] on input "search" at bounding box center [137, 29] width 99 height 12
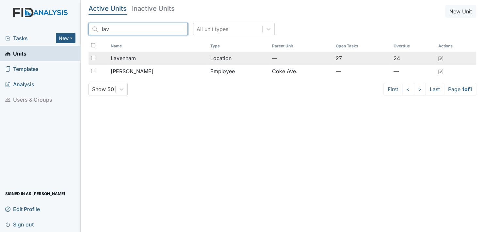
type input "lav"
click at [123, 55] on span "Lavenham" at bounding box center [123, 58] width 25 height 8
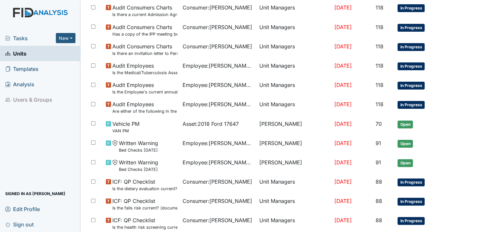
scroll to position [467, 0]
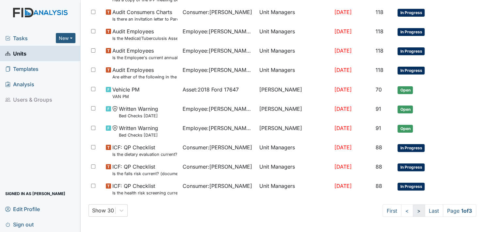
click at [412, 209] on link ">" at bounding box center [418, 210] width 12 height 12
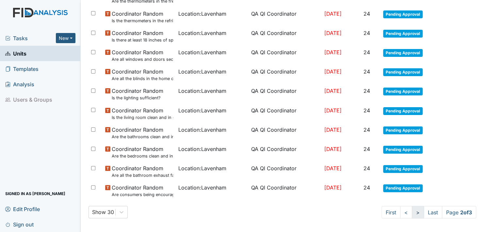
click at [411, 209] on link ">" at bounding box center [417, 212] width 12 height 12
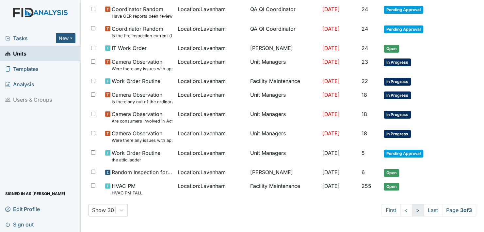
scroll to position [121, 0]
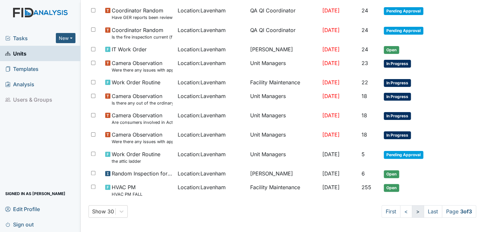
click at [411, 209] on link ">" at bounding box center [417, 211] width 12 height 12
click at [411, 211] on link ">" at bounding box center [417, 211] width 12 height 12
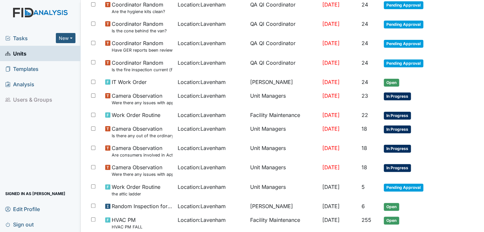
scroll to position [0, 0]
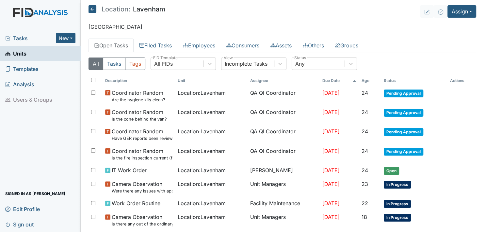
click at [92, 8] on icon at bounding box center [92, 9] width 8 height 8
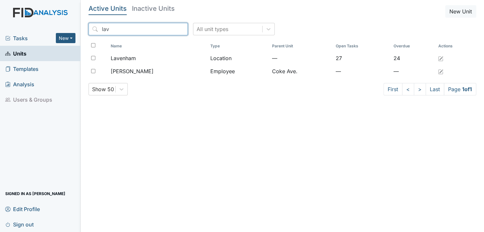
click at [109, 28] on input "lav" at bounding box center [137, 29] width 99 height 12
type input "l"
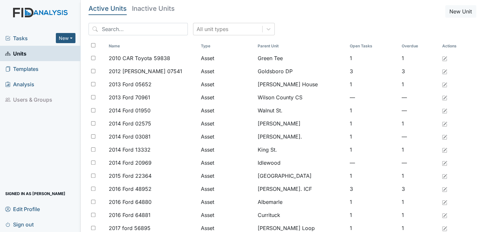
click at [19, 53] on span "Units" at bounding box center [15, 53] width 21 height 10
click at [131, 29] on input "search" at bounding box center [137, 29] width 99 height 12
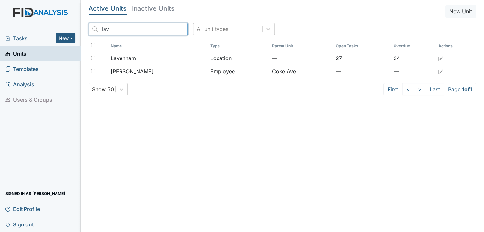
type input "lav"
click at [20, 52] on span "Units" at bounding box center [15, 53] width 21 height 10
